Goal: Check status: Check status

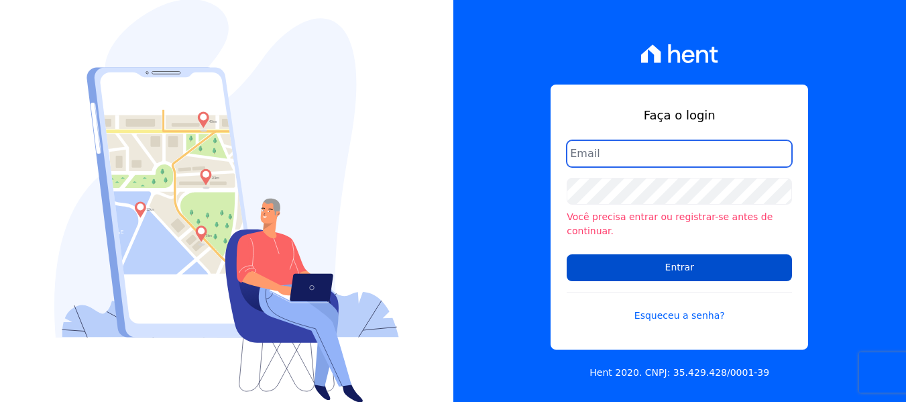
type input "maria.edinea@markaprime.com.br"
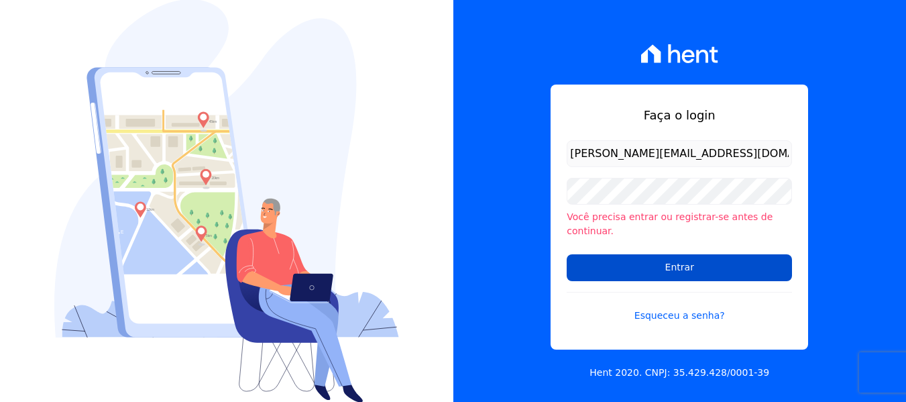
click at [661, 271] on input "Entrar" at bounding box center [678, 267] width 225 height 27
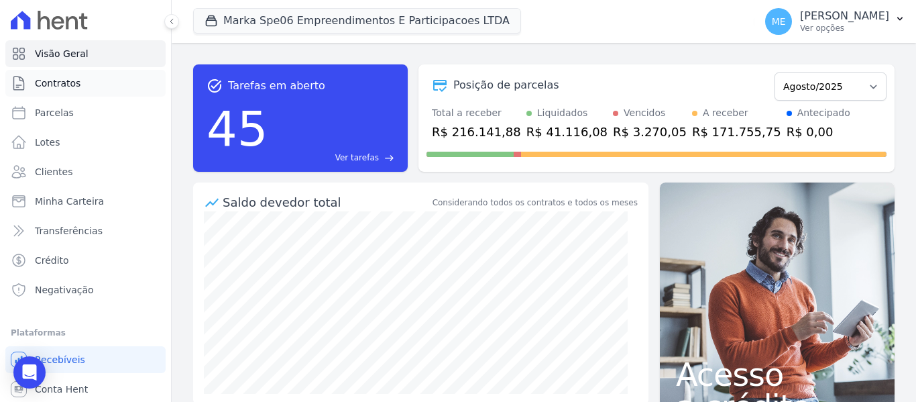
click at [50, 82] on span "Contratos" at bounding box center [58, 82] width 46 height 13
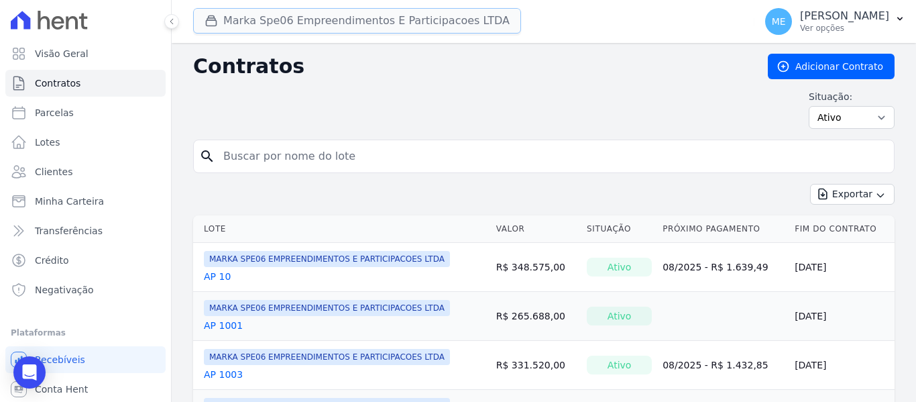
click at [318, 21] on button "Marka Spe06 Empreendimentos E Participacoes LTDA" at bounding box center [357, 20] width 328 height 25
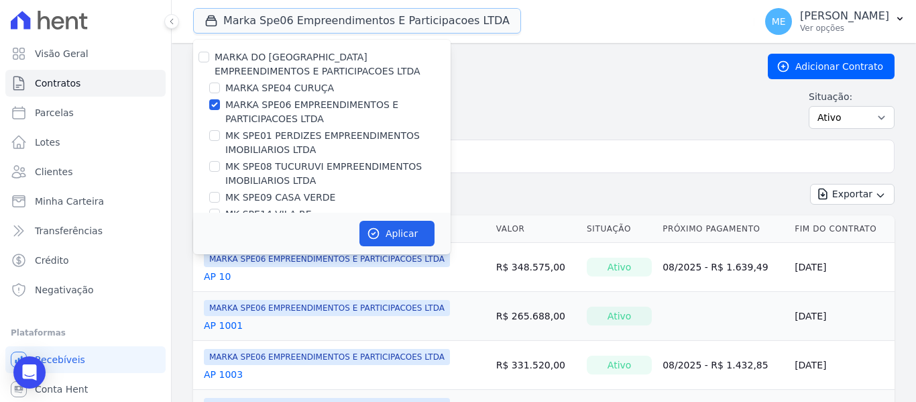
scroll to position [36, 0]
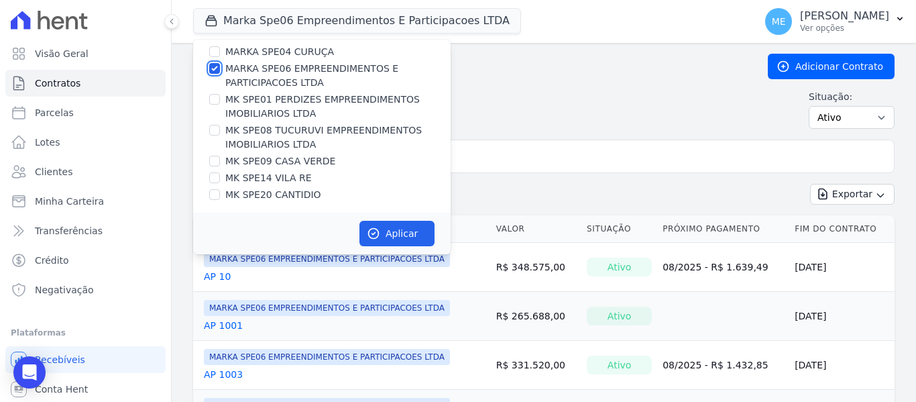
click at [216, 66] on input "MARKA SPE06 EMPREENDIMENTOS E PARTICIPACOES LTDA" at bounding box center [214, 68] width 11 height 11
checkbox input "false"
click at [219, 193] on div "MK SPE20 CANTIDIO" at bounding box center [321, 195] width 257 height 14
click at [217, 194] on input "MK SPE20 CANTIDIO" at bounding box center [214, 194] width 11 height 11
checkbox input "true"
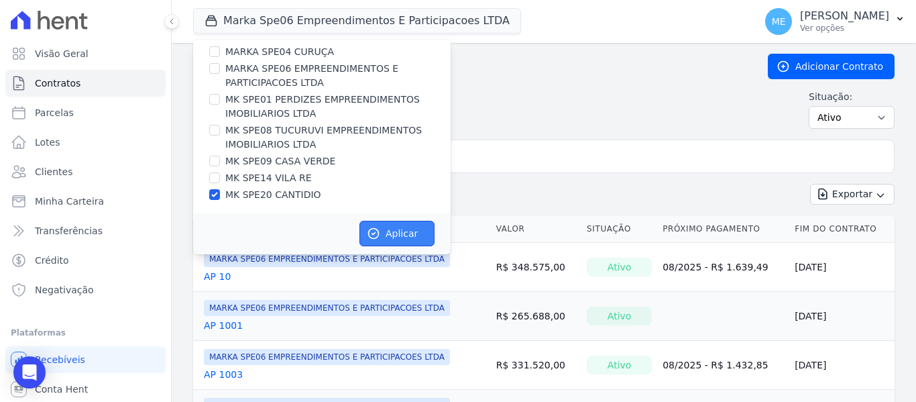
click at [406, 237] on button "Aplicar" at bounding box center [396, 233] width 75 height 25
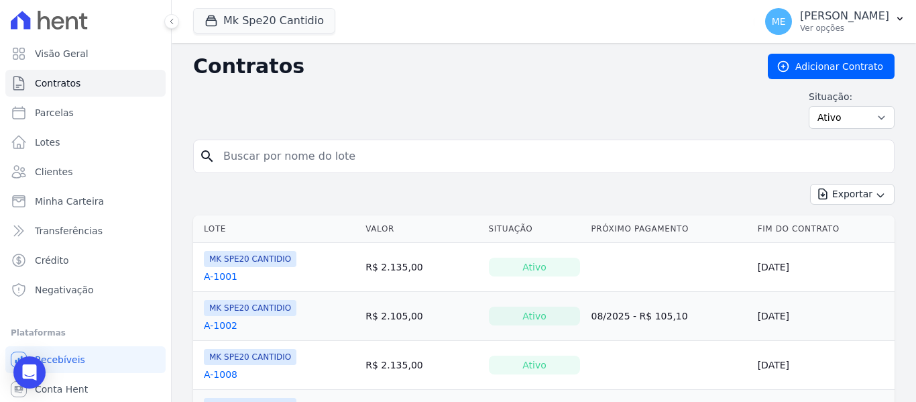
click at [384, 158] on input "search" at bounding box center [551, 156] width 673 height 27
type input "203"
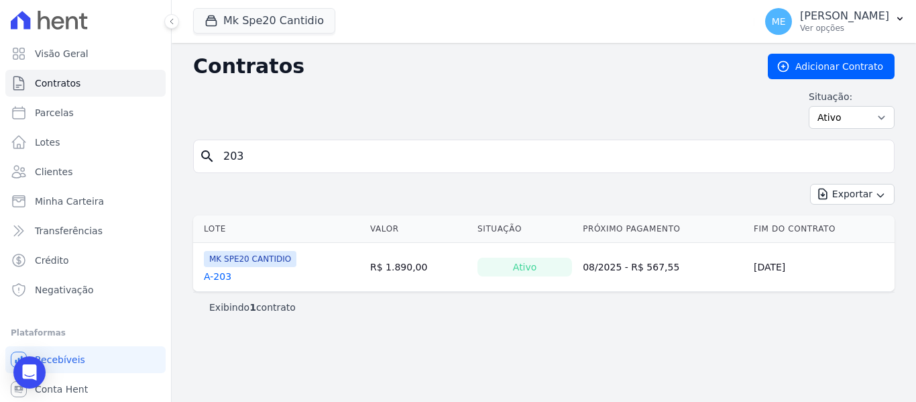
click at [219, 282] on link "A-203" at bounding box center [217, 275] width 27 height 13
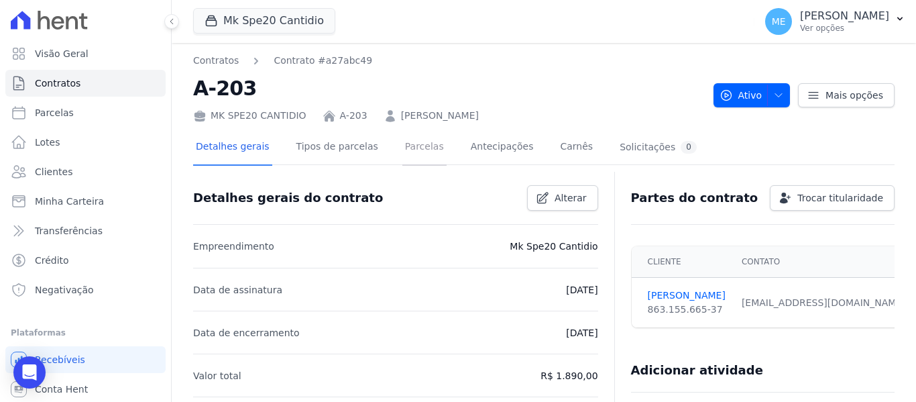
click at [402, 148] on link "Parcelas" at bounding box center [424, 148] width 44 height 36
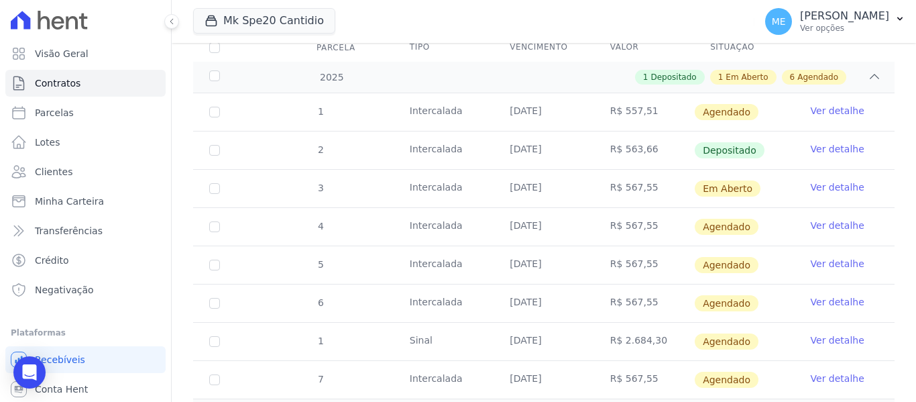
scroll to position [201, 0]
click at [841, 183] on td "Ver detalhe" at bounding box center [844, 188] width 100 height 38
click at [841, 180] on link "Ver detalhe" at bounding box center [837, 186] width 54 height 13
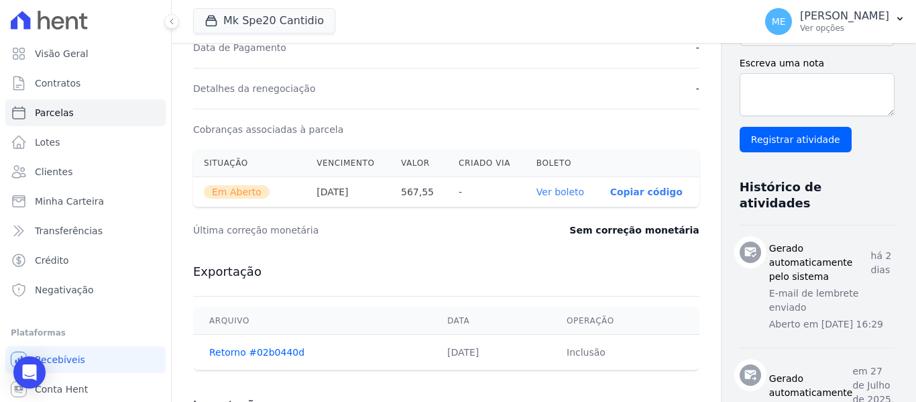
scroll to position [399, 0]
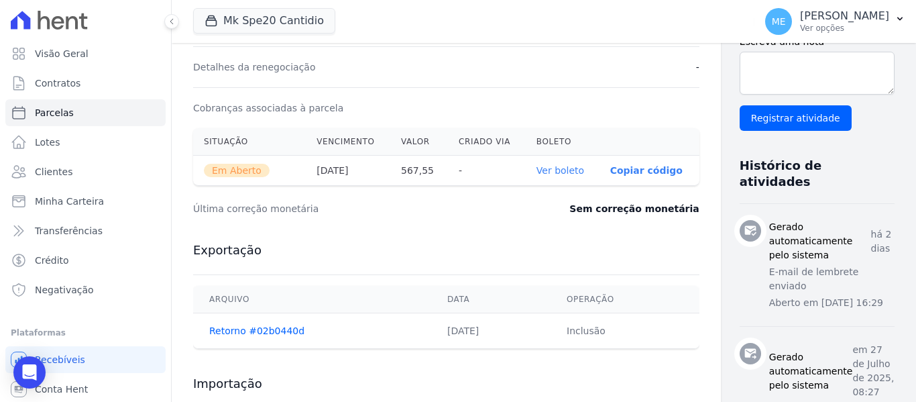
click at [536, 174] on link "Ver boleto" at bounding box center [560, 170] width 48 height 11
click at [536, 167] on link "Ver boleto" at bounding box center [560, 170] width 48 height 11
click at [68, 84] on span "Contratos" at bounding box center [58, 82] width 46 height 13
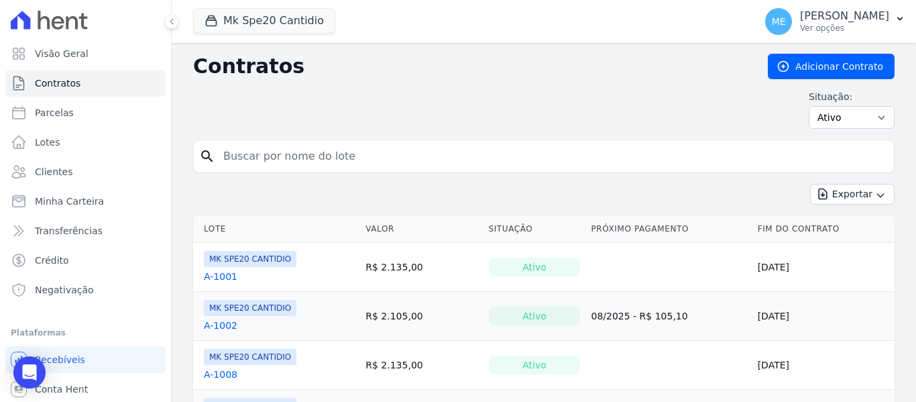
click at [322, 155] on input "search" at bounding box center [551, 156] width 673 height 27
type input "405"
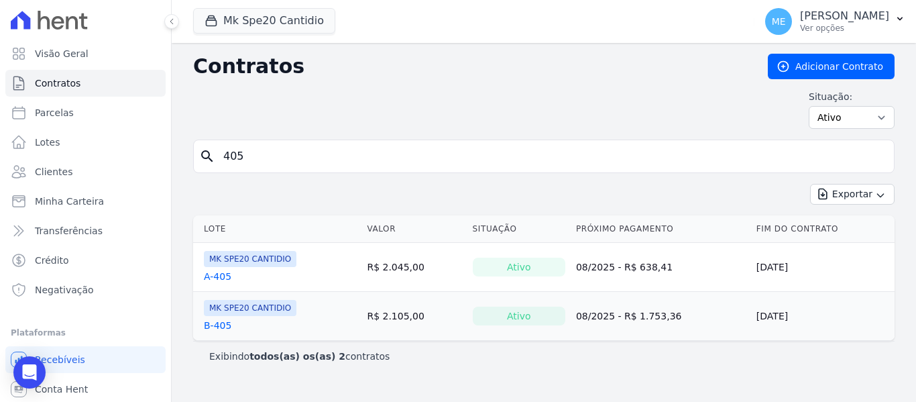
click at [225, 273] on link "A-405" at bounding box center [217, 275] width 27 height 13
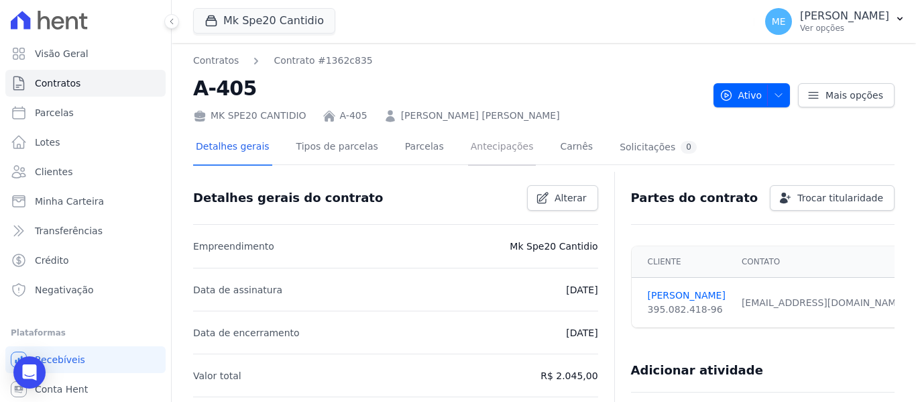
click at [499, 151] on link "Antecipações" at bounding box center [502, 148] width 68 height 36
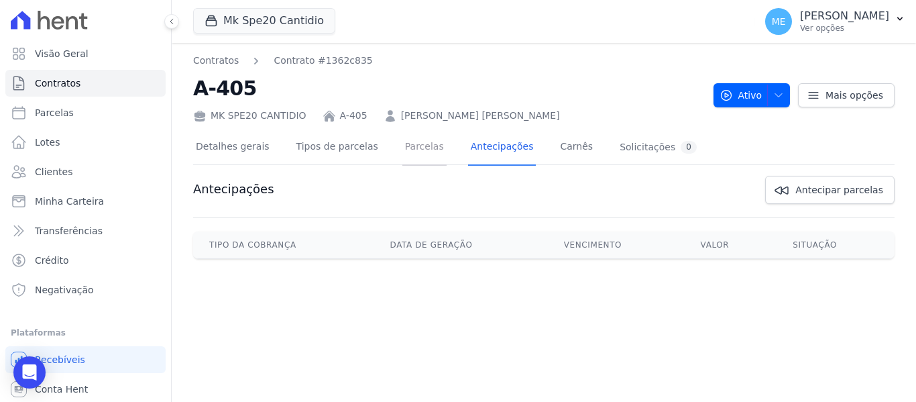
click at [402, 148] on link "Parcelas" at bounding box center [424, 148] width 44 height 36
